Goal: Complete application form: Complete application form

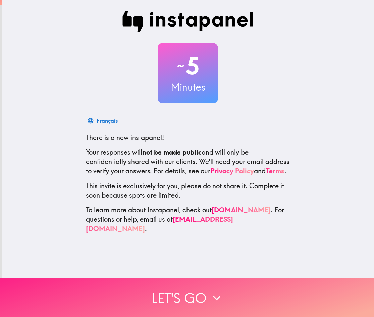
click at [217, 295] on icon "button" at bounding box center [216, 297] width 15 height 15
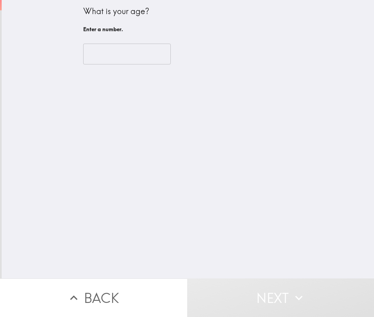
click at [139, 53] on input "number" at bounding box center [126, 54] width 87 height 21
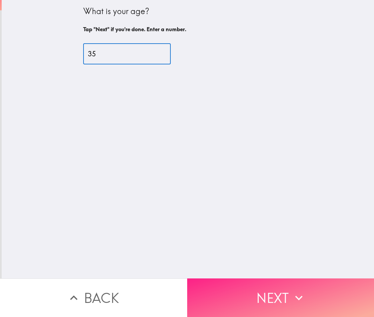
type input "35"
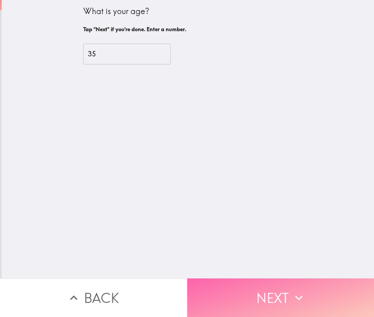
click at [332, 298] on button "Next" at bounding box center [280, 297] width 187 height 39
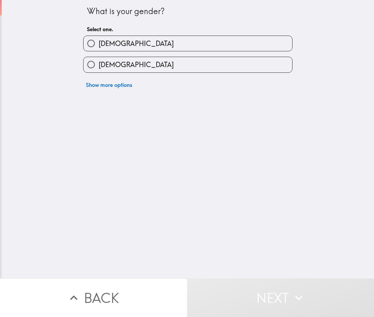
click at [167, 46] on label "[DEMOGRAPHIC_DATA]" at bounding box center [187, 43] width 208 height 15
click at [99, 46] on input "[DEMOGRAPHIC_DATA]" at bounding box center [90, 43] width 15 height 15
radio input "true"
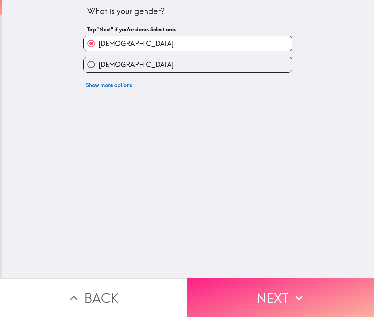
click at [292, 281] on button "Next" at bounding box center [280, 297] width 187 height 39
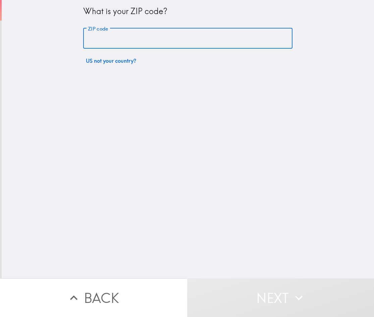
click at [146, 37] on input "ZIP code" at bounding box center [187, 38] width 209 height 21
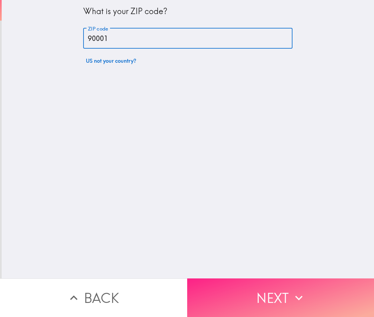
type input "90001"
click at [290, 284] on button "Next" at bounding box center [280, 297] width 187 height 39
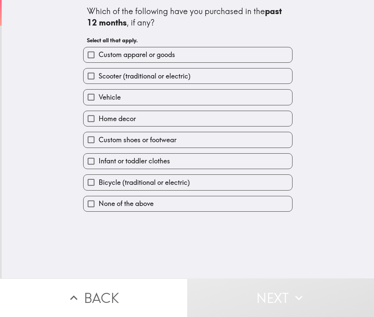
drag, startPoint x: 81, startPoint y: 8, endPoint x: 282, endPoint y: 109, distance: 224.8
click at [170, 224] on div "Which of the following have you purchased in the past 12 months , if any? Selec…" at bounding box center [188, 139] width 372 height 278
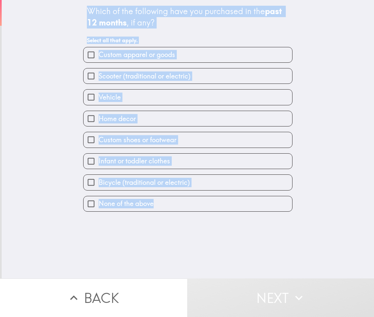
drag, startPoint x: 81, startPoint y: 8, endPoint x: 156, endPoint y: 216, distance: 221.3
click at [156, 216] on div "Which of the following have you purchased in the past 12 months , if any? Selec…" at bounding box center [188, 139] width 372 height 278
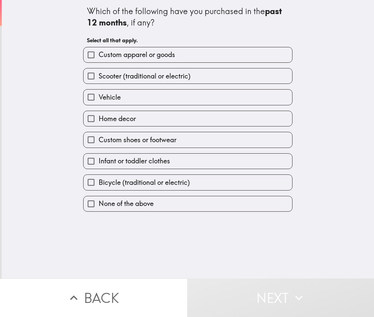
click at [251, 223] on div "Which of the following have you purchased in the past 12 months , if any? Selec…" at bounding box center [188, 139] width 372 height 278
click at [118, 98] on span "button" at bounding box center [187, 96] width 208 height 15
click at [118, 117] on span "button" at bounding box center [187, 118] width 208 height 15
click at [85, 97] on input "Vehicle" at bounding box center [90, 96] width 15 height 15
checkbox input "true"
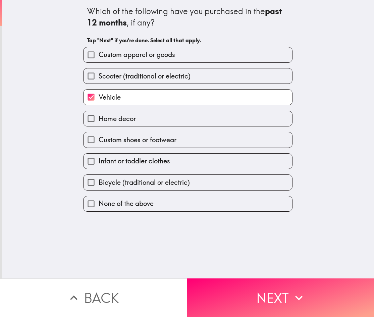
click at [86, 119] on input "Home decor" at bounding box center [90, 118] width 15 height 15
checkbox input "true"
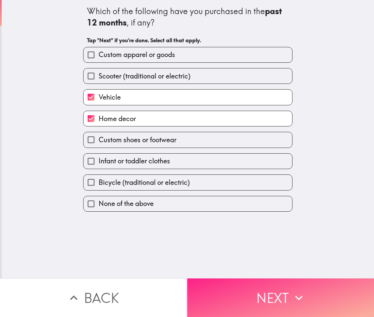
click at [296, 296] on span "button" at bounding box center [280, 297] width 187 height 39
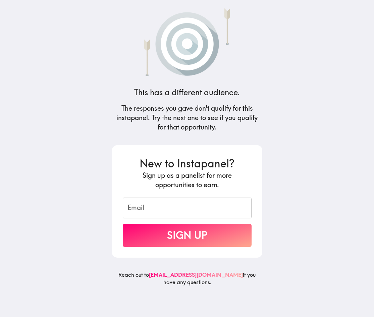
click at [181, 207] on fieldset "Email" at bounding box center [187, 207] width 129 height 22
click at [192, 210] on fieldset "Email" at bounding box center [187, 207] width 129 height 22
click at [175, 203] on input "Email" at bounding box center [187, 207] width 129 height 21
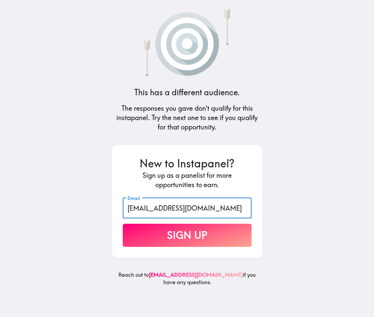
type input "[EMAIL_ADDRESS][DOMAIN_NAME]"
click at [211, 223] on form "New to Instapanel? Sign up as a panelist for more opportunities to earn. Email …" at bounding box center [187, 201] width 129 height 91
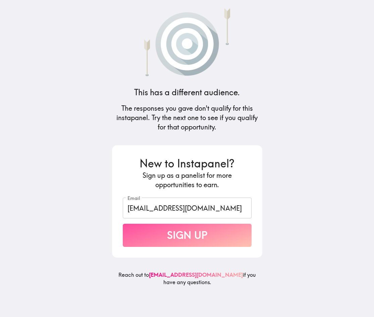
click at [214, 240] on button "Sign Up" at bounding box center [187, 234] width 129 height 23
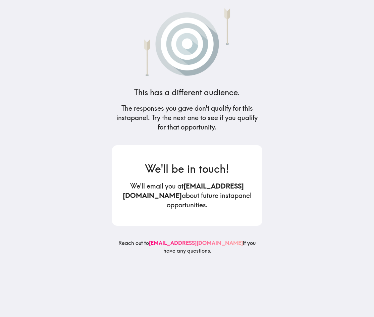
click at [184, 55] on img at bounding box center [186, 40] width 119 height 71
click at [199, 176] on h3 "We'll be in touch!" at bounding box center [187, 168] width 129 height 15
click at [200, 200] on h5 "We'll email you at [EMAIL_ADDRESS][DOMAIN_NAME] about future instapanel opportu…" at bounding box center [187, 195] width 129 height 28
click at [185, 246] on h6 "Reach out to [EMAIL_ADDRESS][DOMAIN_NAME] if you have any questions." at bounding box center [187, 249] width 150 height 20
click at [185, 251] on h6 "Reach out to [EMAIL_ADDRESS][DOMAIN_NAME] if you have any questions." at bounding box center [187, 249] width 150 height 20
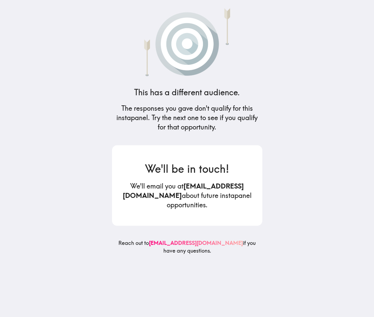
click at [186, 185] on h5 "We'll email you at [EMAIL_ADDRESS][DOMAIN_NAME] about future instapanel opportu…" at bounding box center [187, 195] width 129 height 28
drag, startPoint x: 186, startPoint y: 185, endPoint x: 194, endPoint y: 82, distance: 103.6
click at [186, 185] on h5 "We'll email you at [EMAIL_ADDRESS][DOMAIN_NAME] about future instapanel opportu…" at bounding box center [187, 195] width 129 height 28
click at [194, 81] on div "This has a different audience. The responses you gave don't qualify for this in…" at bounding box center [187, 158] width 161 height 317
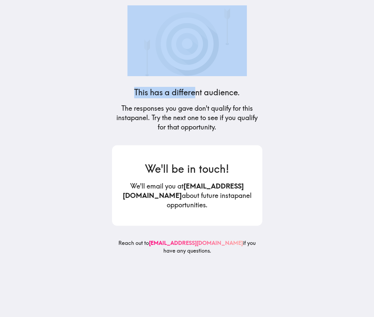
click at [194, 74] on img at bounding box center [186, 40] width 119 height 71
click at [302, 192] on main "This has a different audience. The responses you gave don't qualify for this in…" at bounding box center [187, 158] width 374 height 317
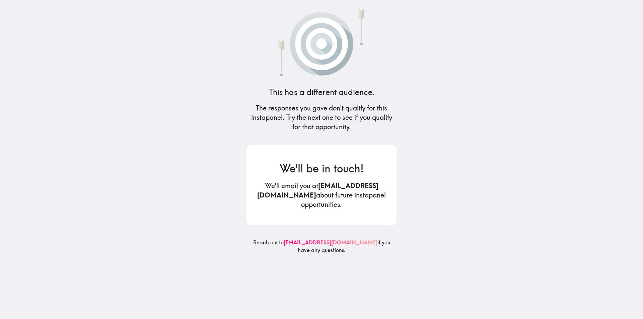
click at [337, 169] on h3 "We'll be in touch!" at bounding box center [321, 168] width 129 height 15
drag, startPoint x: 337, startPoint y: 172, endPoint x: 334, endPoint y: 182, distance: 10.3
click at [336, 176] on div "We'll be in touch! We'll email you at [EMAIL_ADDRESS][DOMAIN_NAME] about future…" at bounding box center [322, 185] width 150 height 81
click at [330, 194] on b "[EMAIL_ADDRESS][DOMAIN_NAME]" at bounding box center [317, 191] width 121 height 18
drag, startPoint x: 331, startPoint y: 195, endPoint x: 337, endPoint y: 195, distance: 5.4
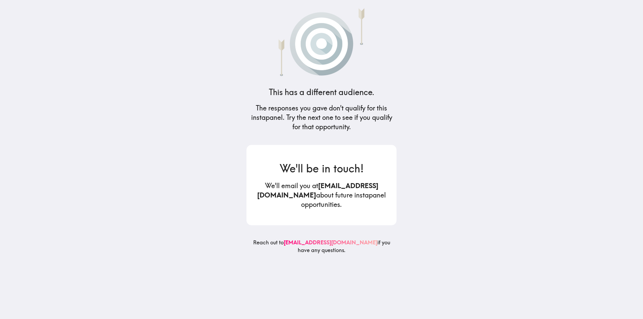
click at [333, 195] on b "[EMAIL_ADDRESS][DOMAIN_NAME]" at bounding box center [317, 191] width 121 height 18
drag, startPoint x: 340, startPoint y: 195, endPoint x: 342, endPoint y: 162, distance: 33.2
click at [342, 194] on h5 "We'll email you at [EMAIL_ADDRESS][DOMAIN_NAME] about future instapanel opportu…" at bounding box center [321, 195] width 129 height 28
